Goal: Task Accomplishment & Management: Manage account settings

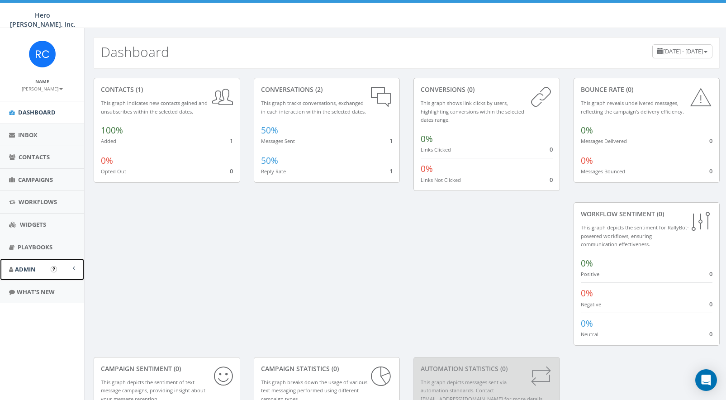
click at [70, 274] on link "Admin" at bounding box center [42, 269] width 84 height 22
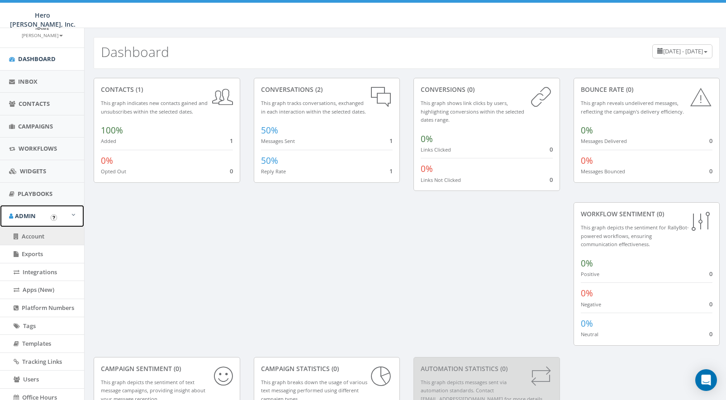
scroll to position [55, 0]
click at [40, 235] on span "Account" at bounding box center [33, 234] width 23 height 8
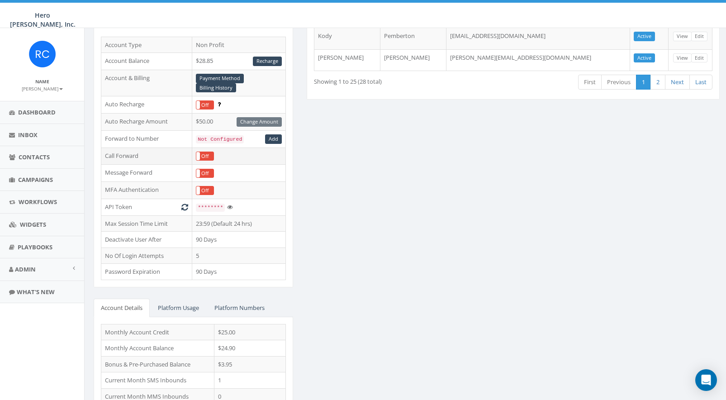
scroll to position [139, 0]
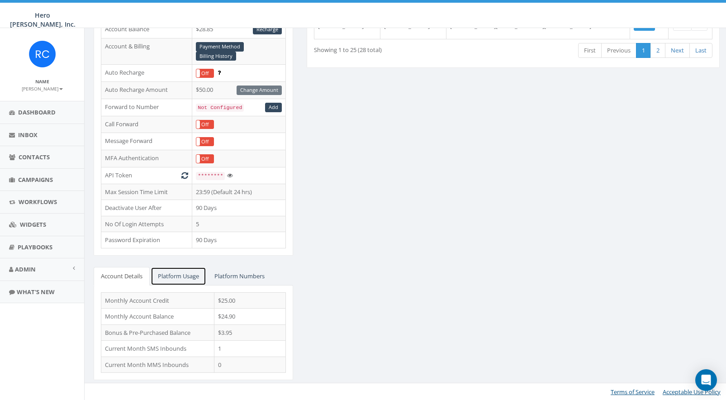
click at [177, 271] on link "Platform Usage" at bounding box center [179, 276] width 56 height 19
click at [250, 276] on link "Platform Numbers" at bounding box center [239, 276] width 65 height 19
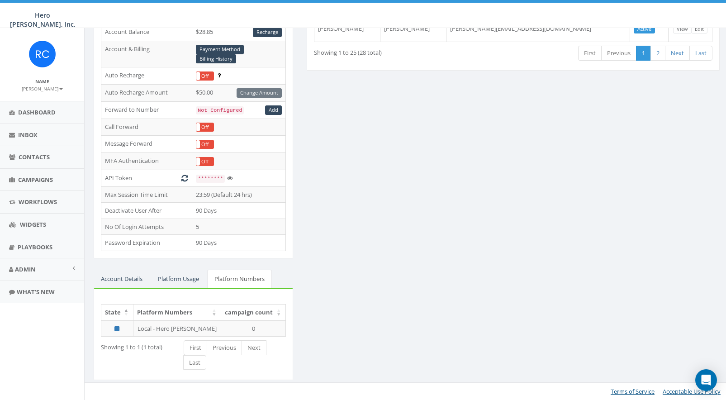
click at [61, 88] on b at bounding box center [61, 89] width 4 height 2
click at [36, 100] on link "Profile" at bounding box center [44, 102] width 71 height 11
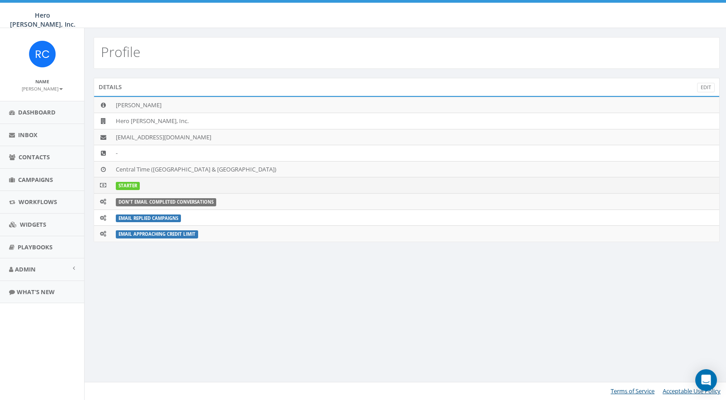
click at [135, 184] on label "STARTER" at bounding box center [128, 186] width 24 height 8
click at [103, 185] on icon at bounding box center [103, 185] width 6 height 6
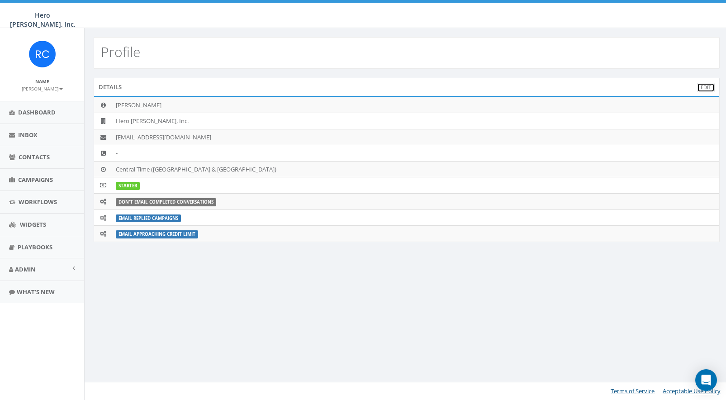
click at [707, 86] on link "Edit" at bounding box center [706, 87] width 18 height 9
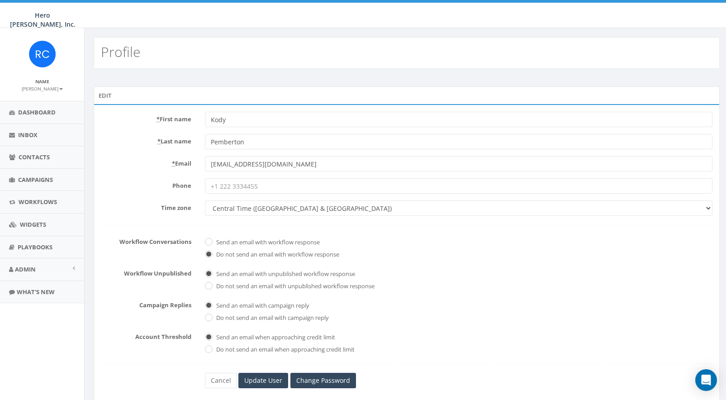
scroll to position [23, 0]
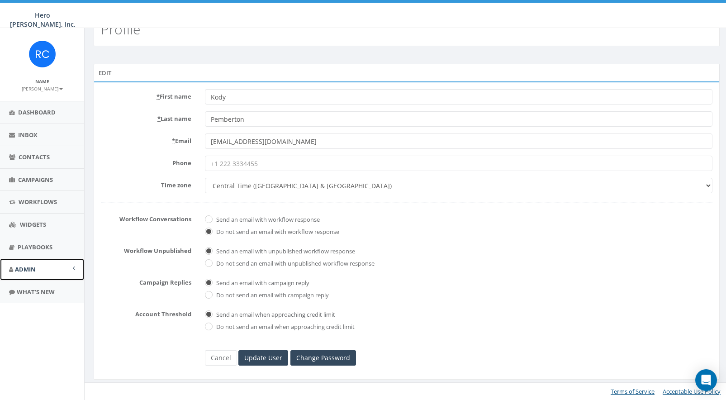
click at [48, 263] on link "Admin" at bounding box center [42, 269] width 84 height 22
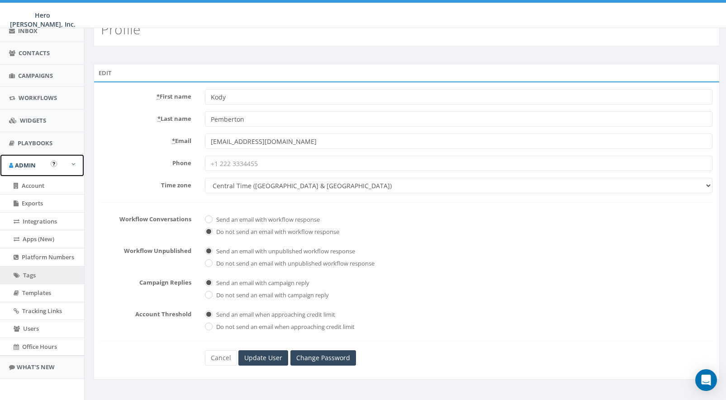
scroll to position [108, 0]
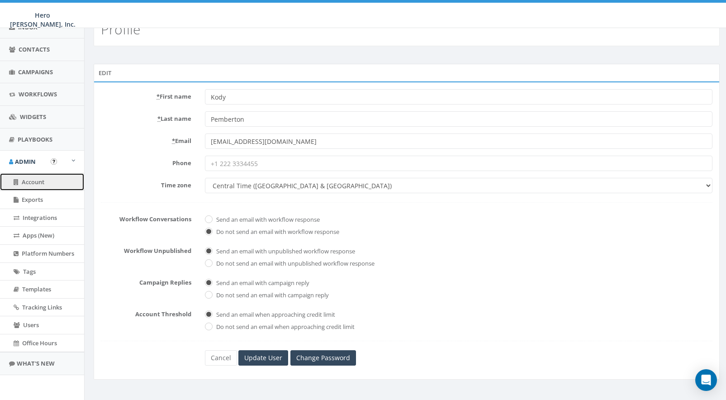
click at [46, 187] on link "Account" at bounding box center [42, 182] width 84 height 18
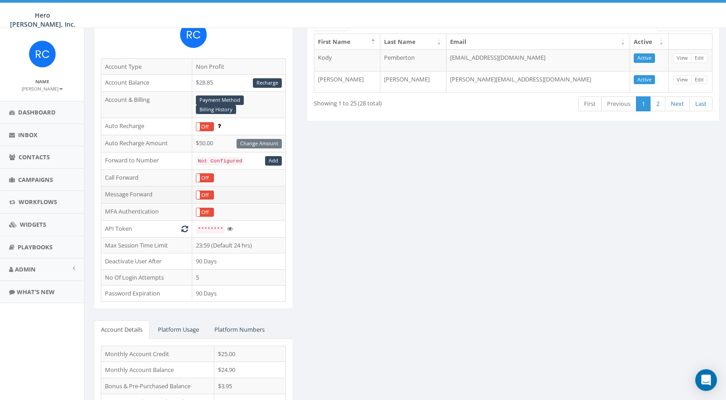
scroll to position [139, 0]
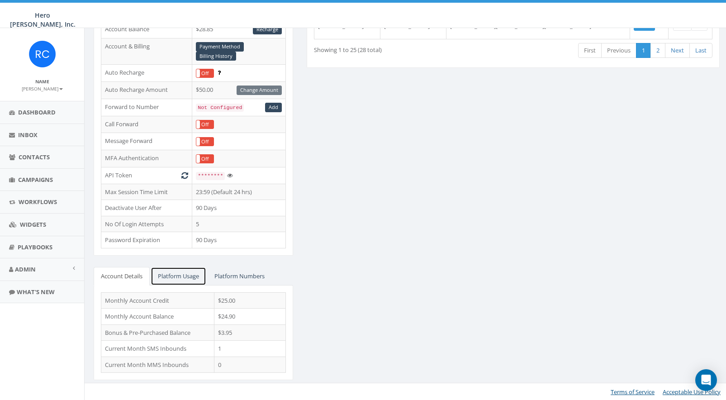
click at [193, 270] on link "Platform Usage" at bounding box center [179, 276] width 56 height 19
click at [232, 273] on link "Platform Numbers" at bounding box center [239, 276] width 65 height 19
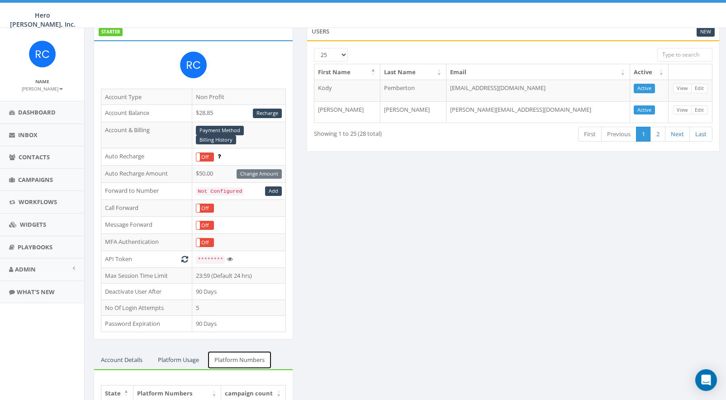
scroll to position [0, 0]
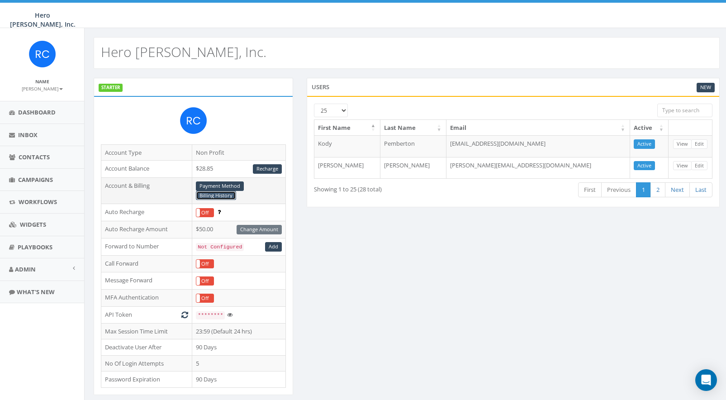
click at [223, 193] on link "Billing History" at bounding box center [216, 195] width 40 height 9
click at [704, 380] on icon "Open Intercom Messenger" at bounding box center [706, 380] width 10 height 12
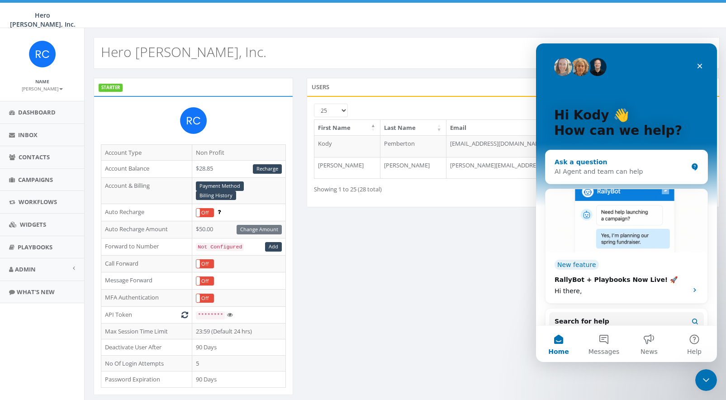
click at [608, 167] on div "AI Agent and team can help" at bounding box center [621, 171] width 133 height 9
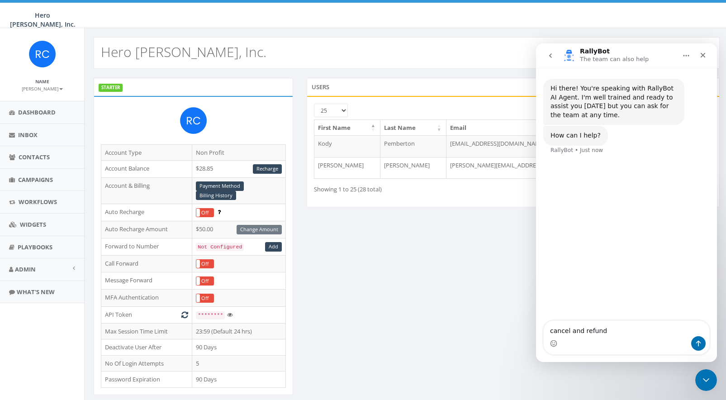
type textarea "cancel and refund"
click at [695, 341] on icon "Send a message…" at bounding box center [698, 343] width 7 height 7
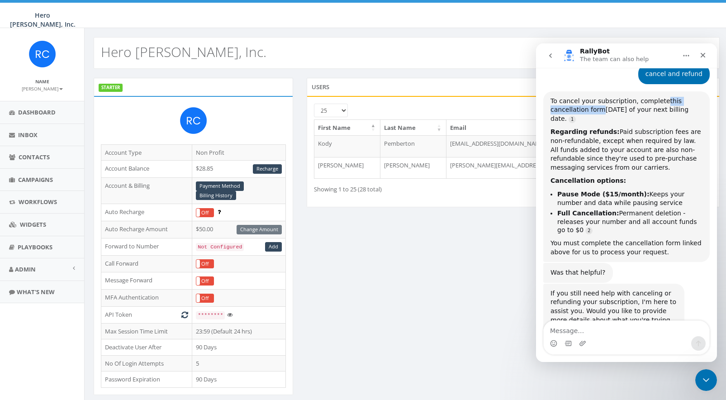
scroll to position [106, 0]
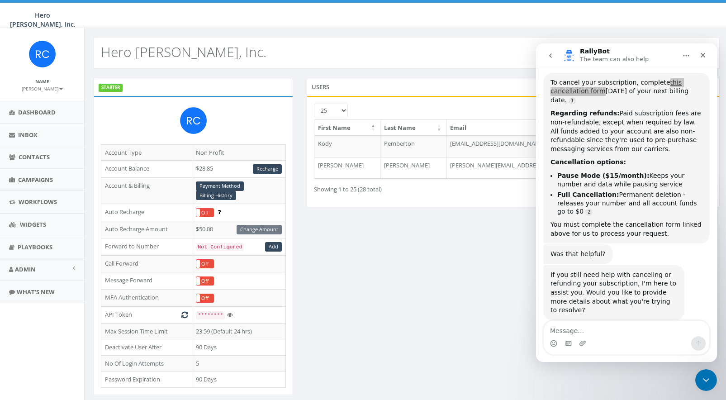
click at [503, 56] on div "Hero [PERSON_NAME], Inc." at bounding box center [407, 53] width 626 height 32
click at [522, 29] on div "Hero [PERSON_NAME], Inc." at bounding box center [407, 48] width 644 height 41
click at [704, 56] on icon "Close" at bounding box center [703, 55] width 5 height 5
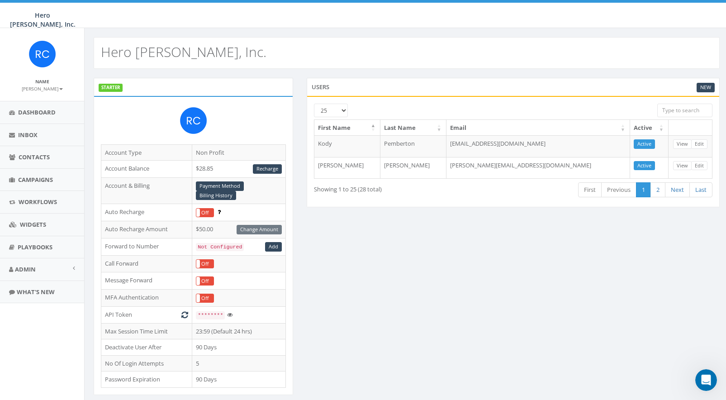
scroll to position [108, 0]
click at [342, 265] on div "STARTER Account Type Non Profit Account Balance $28.85 Recharge Account & Billi…" at bounding box center [407, 303] width 640 height 450
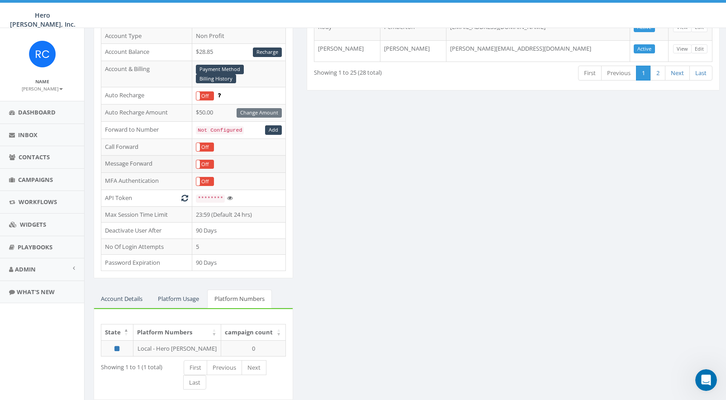
scroll to position [137, 0]
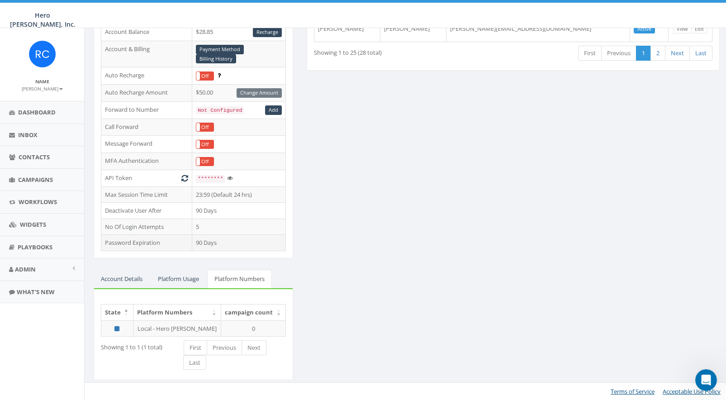
click at [209, 241] on td "90 Days" at bounding box center [239, 243] width 94 height 16
click at [299, 277] on div "STARTER Account Type Non Profit Account Balance $28.85 Recharge Account & Billi…" at bounding box center [193, 166] width 213 height 450
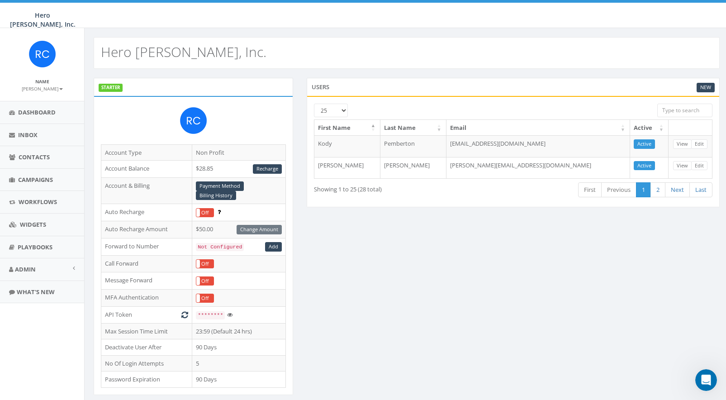
click at [62, 92] on div "Name Kody Pemberton Profile Sign Out" at bounding box center [42, 64] width 84 height 73
click at [61, 92] on link "[PERSON_NAME]" at bounding box center [42, 88] width 41 height 8
click at [56, 99] on link "Profile" at bounding box center [44, 102] width 71 height 11
